Goal: Transaction & Acquisition: Subscribe to service/newsletter

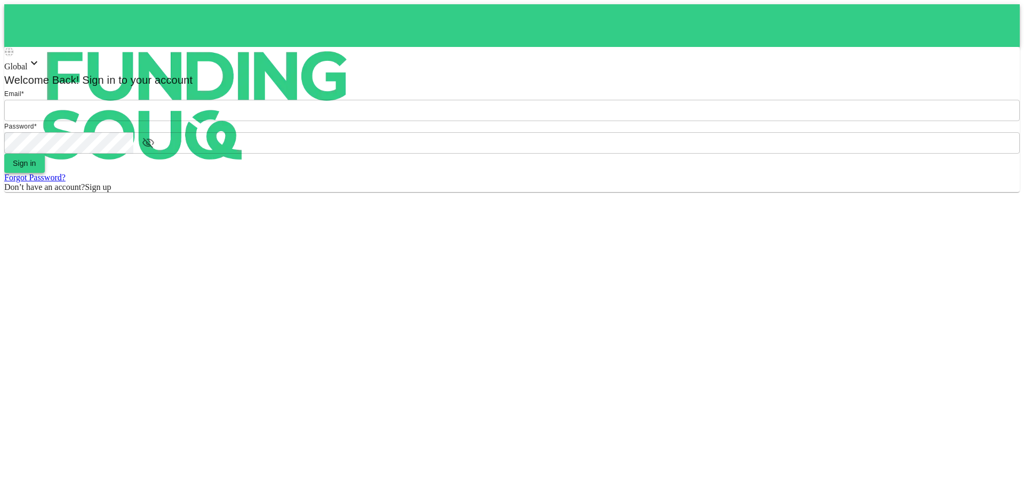
type input "[EMAIL_ADDRESS][DOMAIN_NAME]"
click at [45, 173] on button "Sign in" at bounding box center [24, 163] width 41 height 19
